Goal: Information Seeking & Learning: Learn about a topic

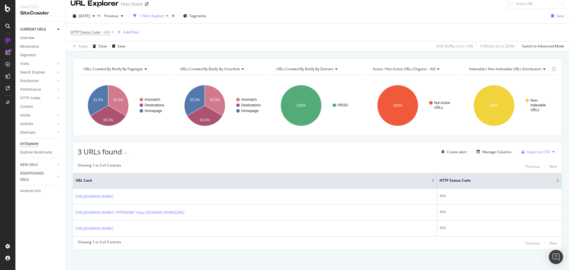
scroll to position [7, 0]
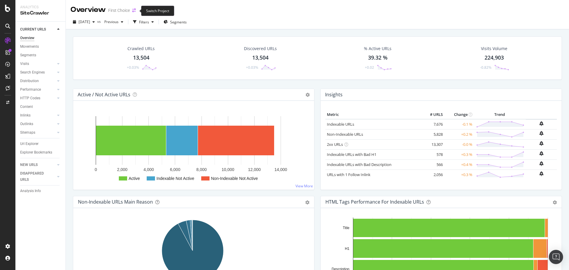
click at [135, 12] on icon "arrow-right-arrow-left" at bounding box center [134, 10] width 4 height 4
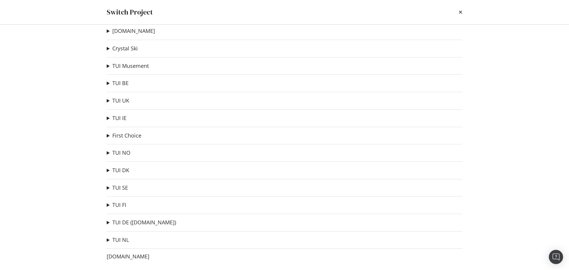
scroll to position [11, 0]
click at [123, 102] on link "TUI UK" at bounding box center [120, 99] width 17 height 6
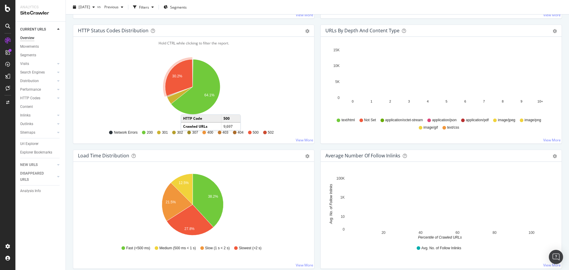
scroll to position [335, 0]
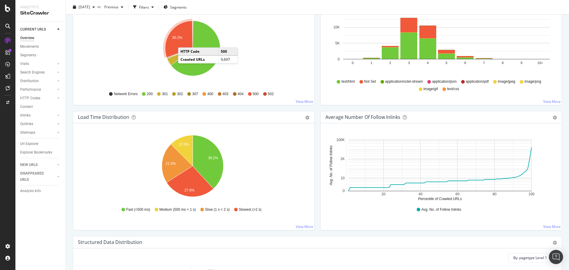
click at [184, 42] on icon "A chart." at bounding box center [179, 39] width 28 height 37
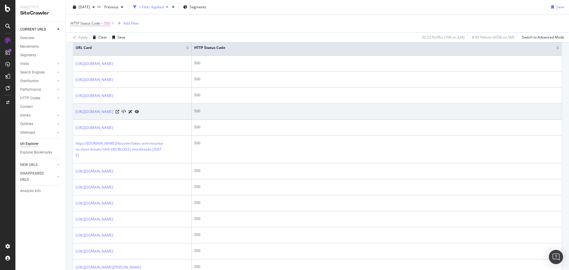
scroll to position [148, 0]
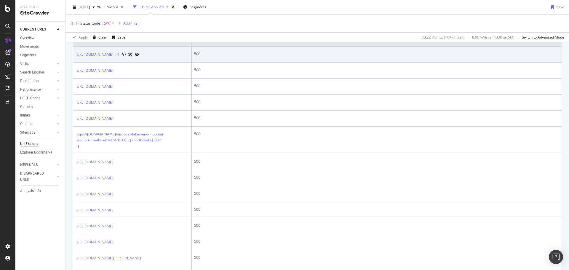
click at [119, 55] on icon at bounding box center [118, 55] width 4 height 4
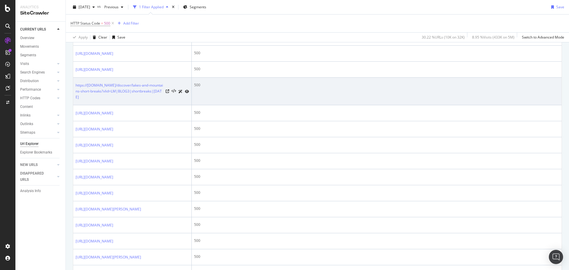
scroll to position [208, 0]
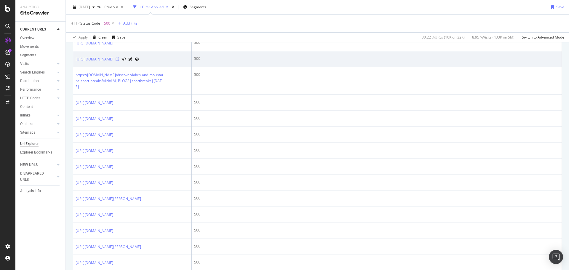
click at [119, 58] on icon at bounding box center [118, 60] width 4 height 4
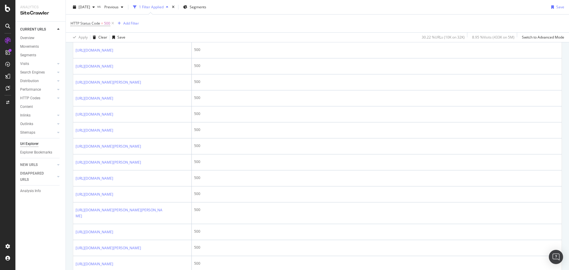
scroll to position [623, 0]
